Goal: Check status: Check status

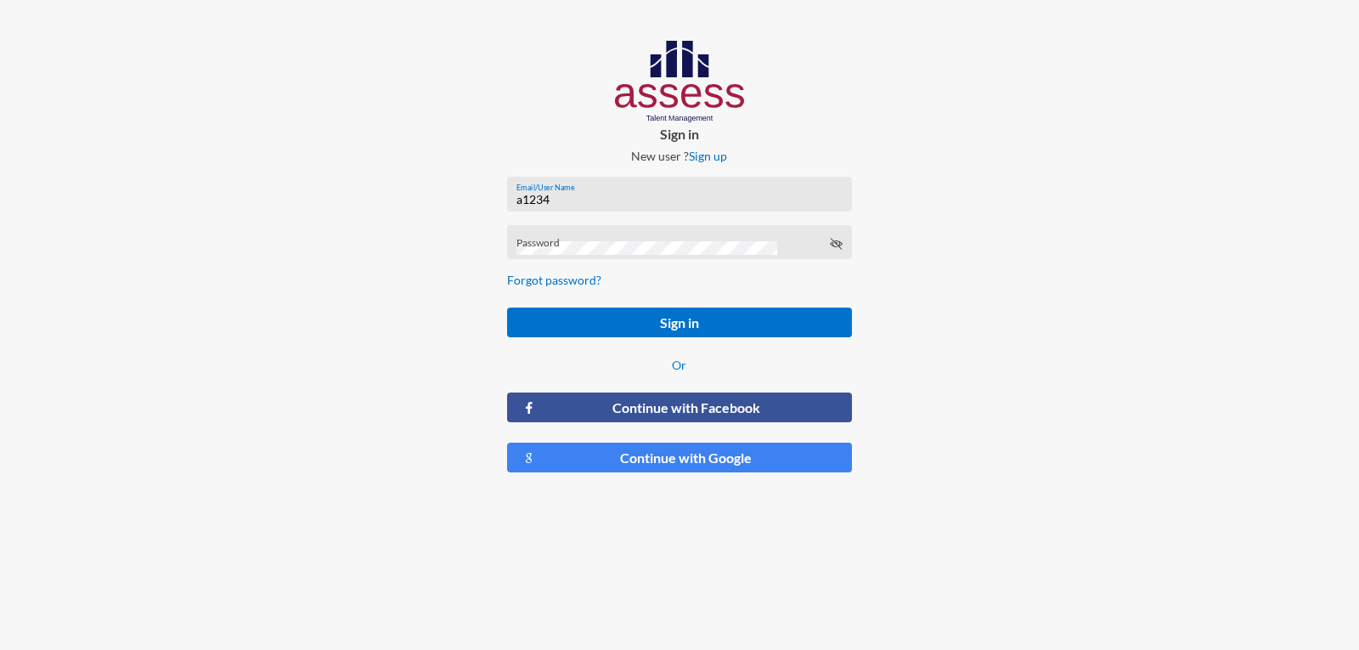
type input "a1234"
click at [507, 307] on button "Sign in" at bounding box center [679, 322] width 344 height 30
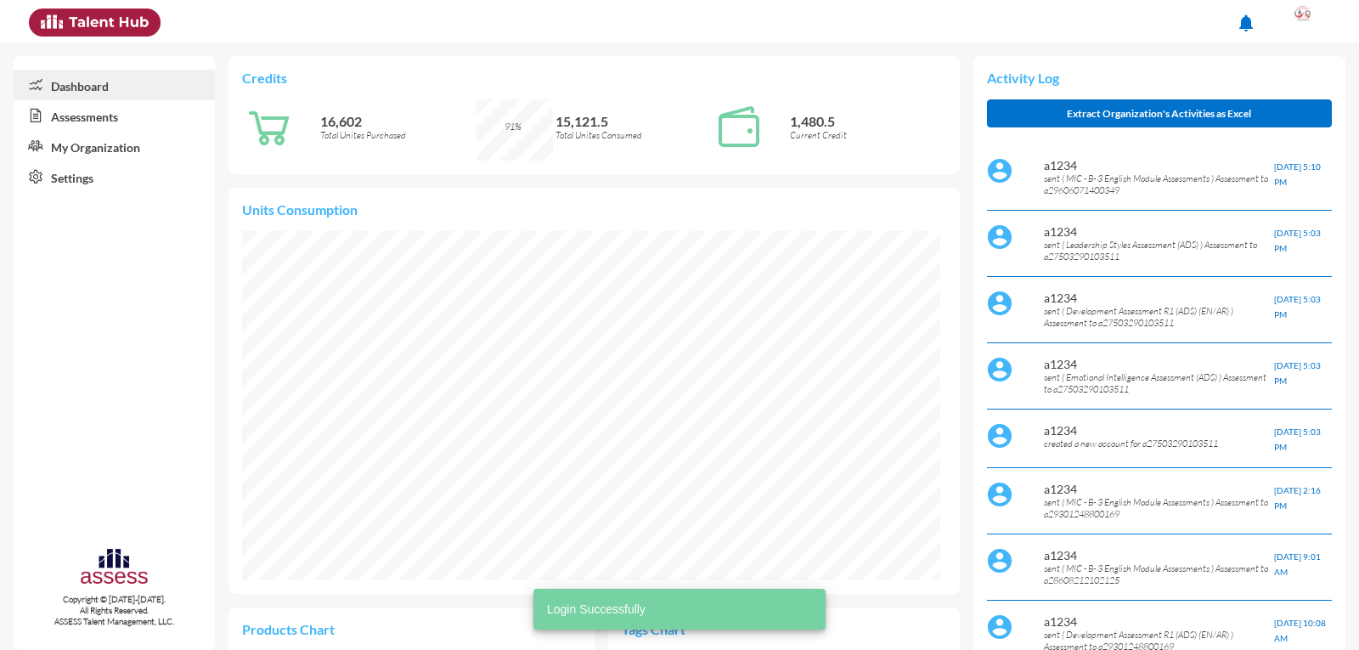
scroll to position [161, 322]
click at [79, 121] on link "Assessments" at bounding box center [114, 115] width 201 height 31
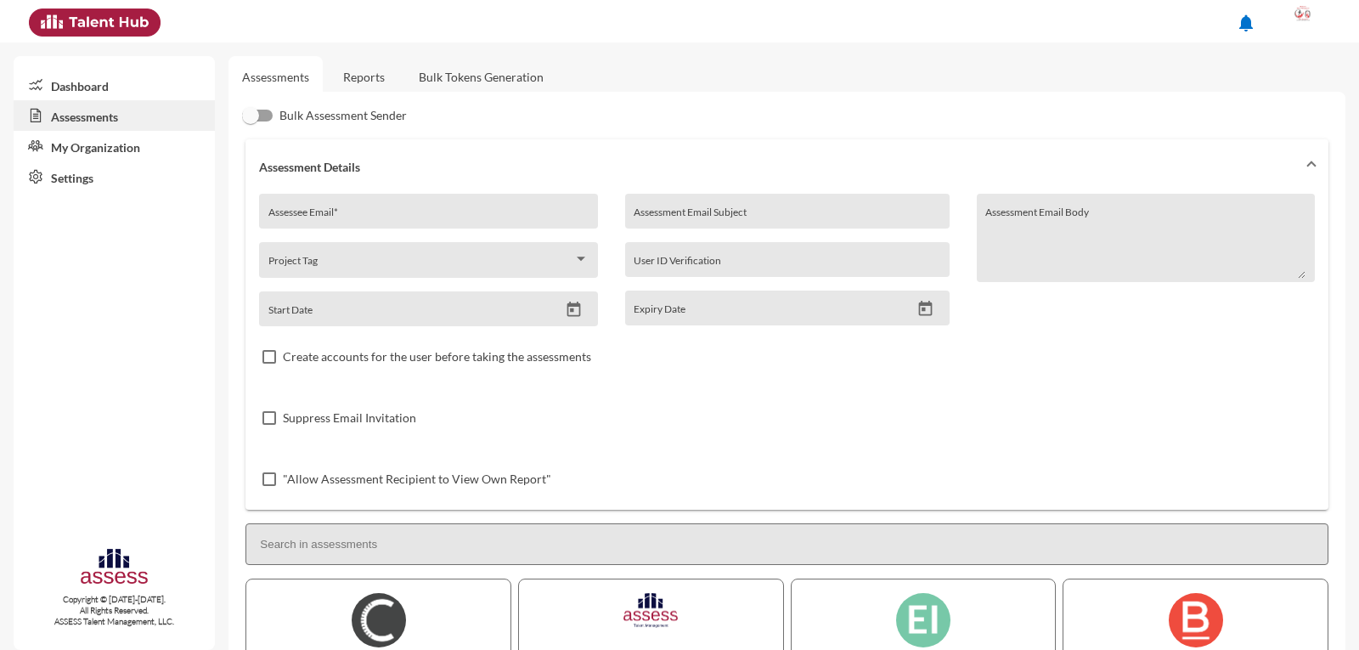
click at [350, 86] on link "Reports" at bounding box center [364, 77] width 69 height 42
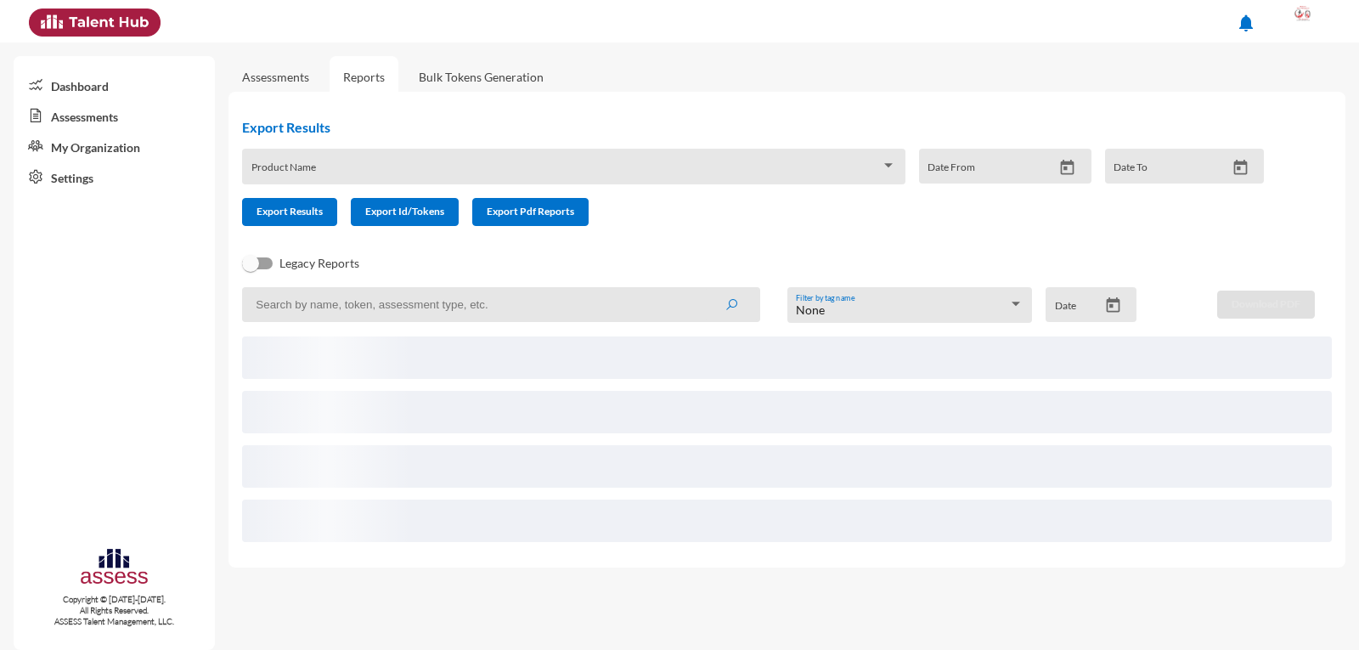
click at [355, 312] on input at bounding box center [500, 304] width 517 height 35
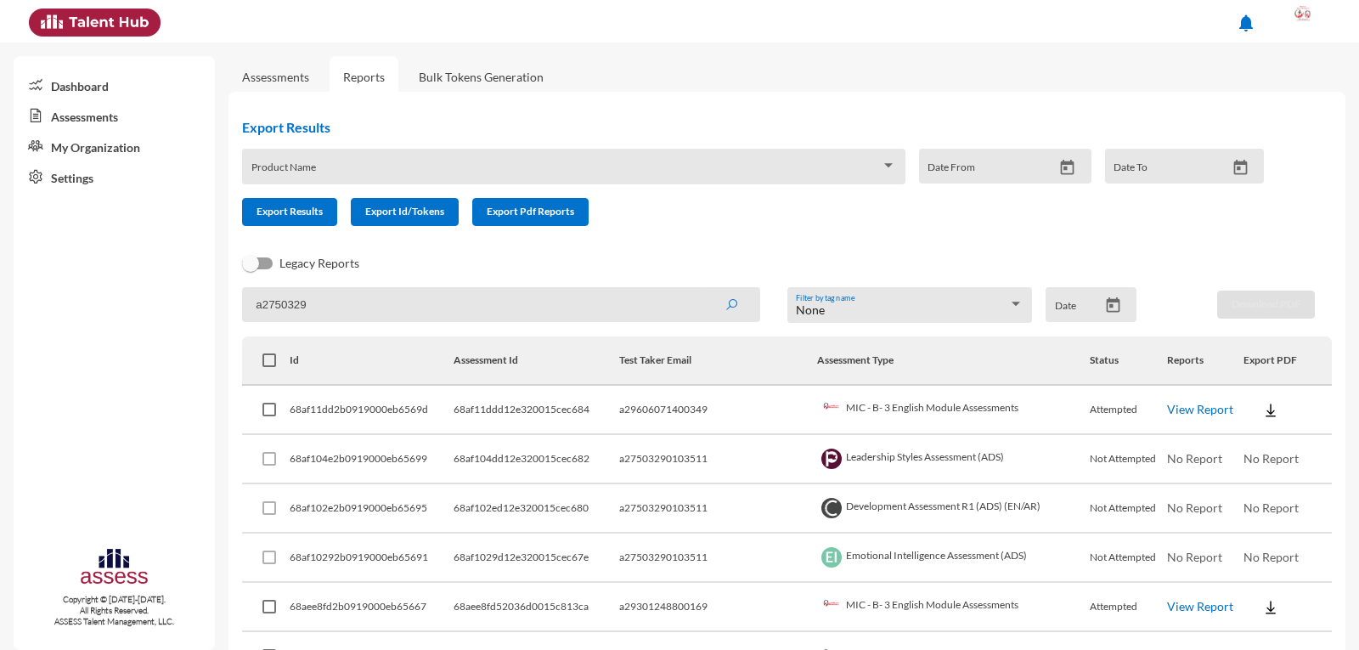
type input "a2750329"
drag, startPoint x: 597, startPoint y: 301, endPoint x: 226, endPoint y: 297, distance: 371.2
click at [226, 297] on mat-sidenav-container "Dashboard Assessments My Organization Settings Copyright © [DATE]-[DATE]. All R…" at bounding box center [679, 345] width 1359 height 607
type input "a27503290103511"
click at [704, 289] on button "submit" at bounding box center [731, 304] width 54 height 31
